Goal: Navigation & Orientation: Find specific page/section

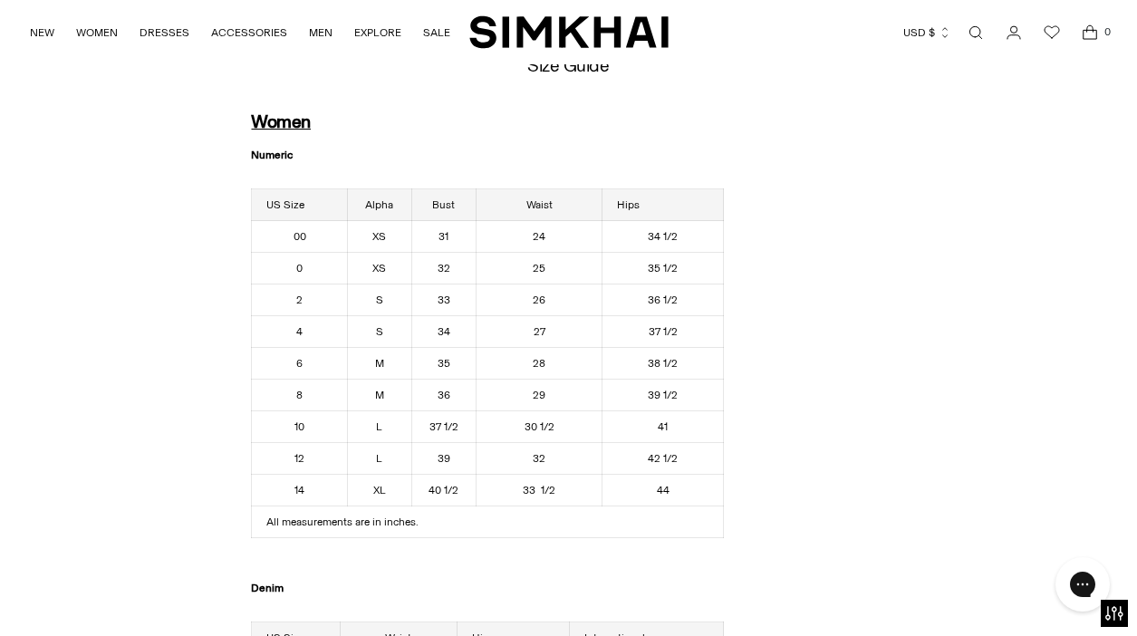
scroll to position [80, 0]
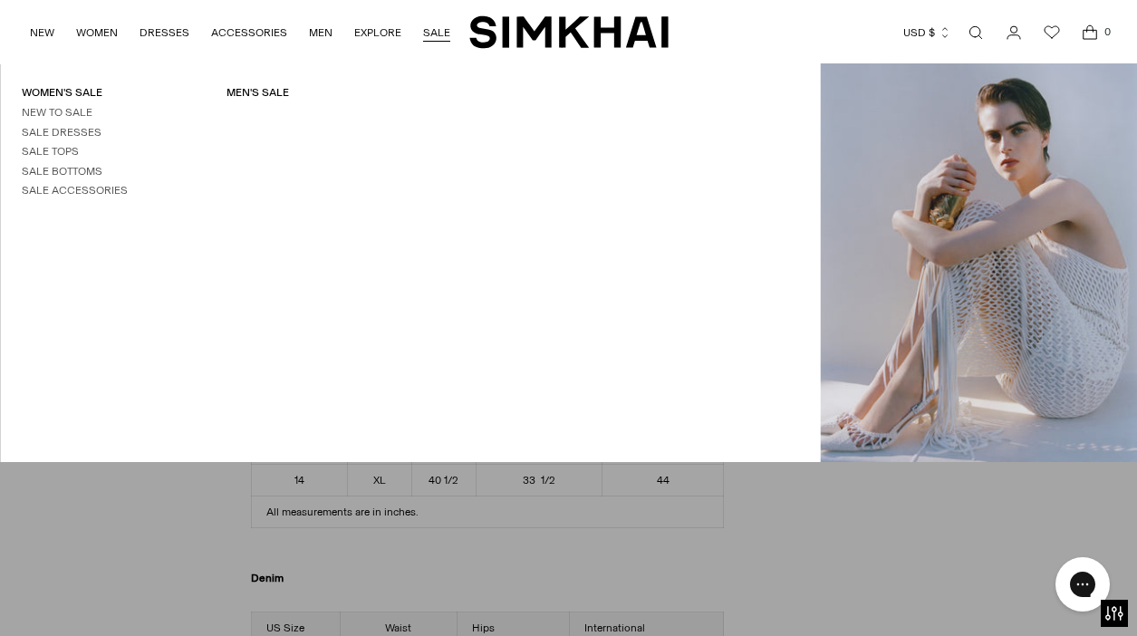
click at [437, 32] on link "SALE" at bounding box center [436, 33] width 27 height 40
